Goal: Check status: Check status

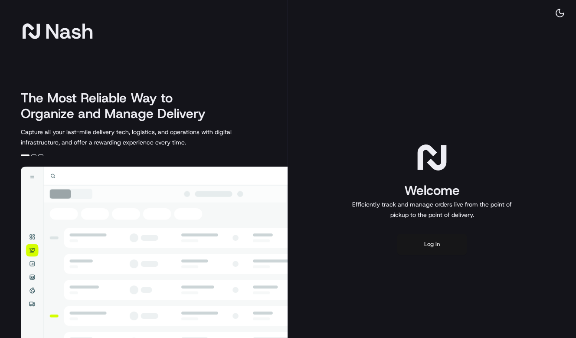
click at [431, 245] on button "Log in" at bounding box center [431, 244] width 69 height 21
click at [434, 244] on button "Log in" at bounding box center [431, 244] width 69 height 21
